Goal: Find specific page/section: Find specific page/section

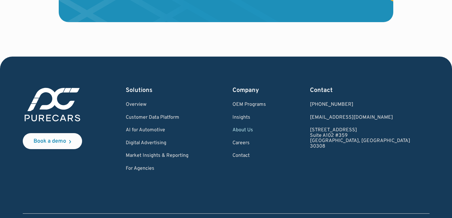
scroll to position [1794, 0]
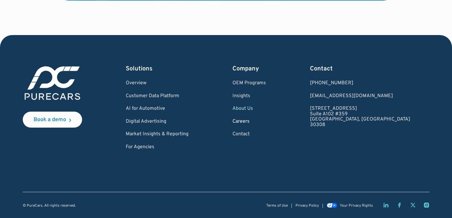
click at [264, 121] on link "Careers" at bounding box center [249, 122] width 34 height 6
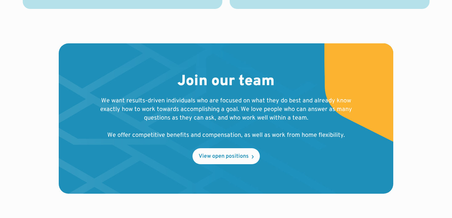
scroll to position [645, 0]
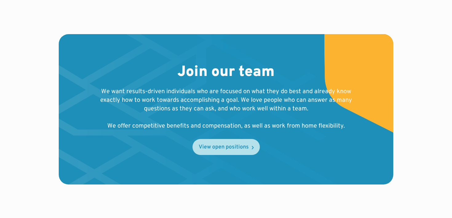
click at [238, 149] on div "View open positions" at bounding box center [224, 148] width 50 height 6
